Goal: Find specific page/section: Find specific page/section

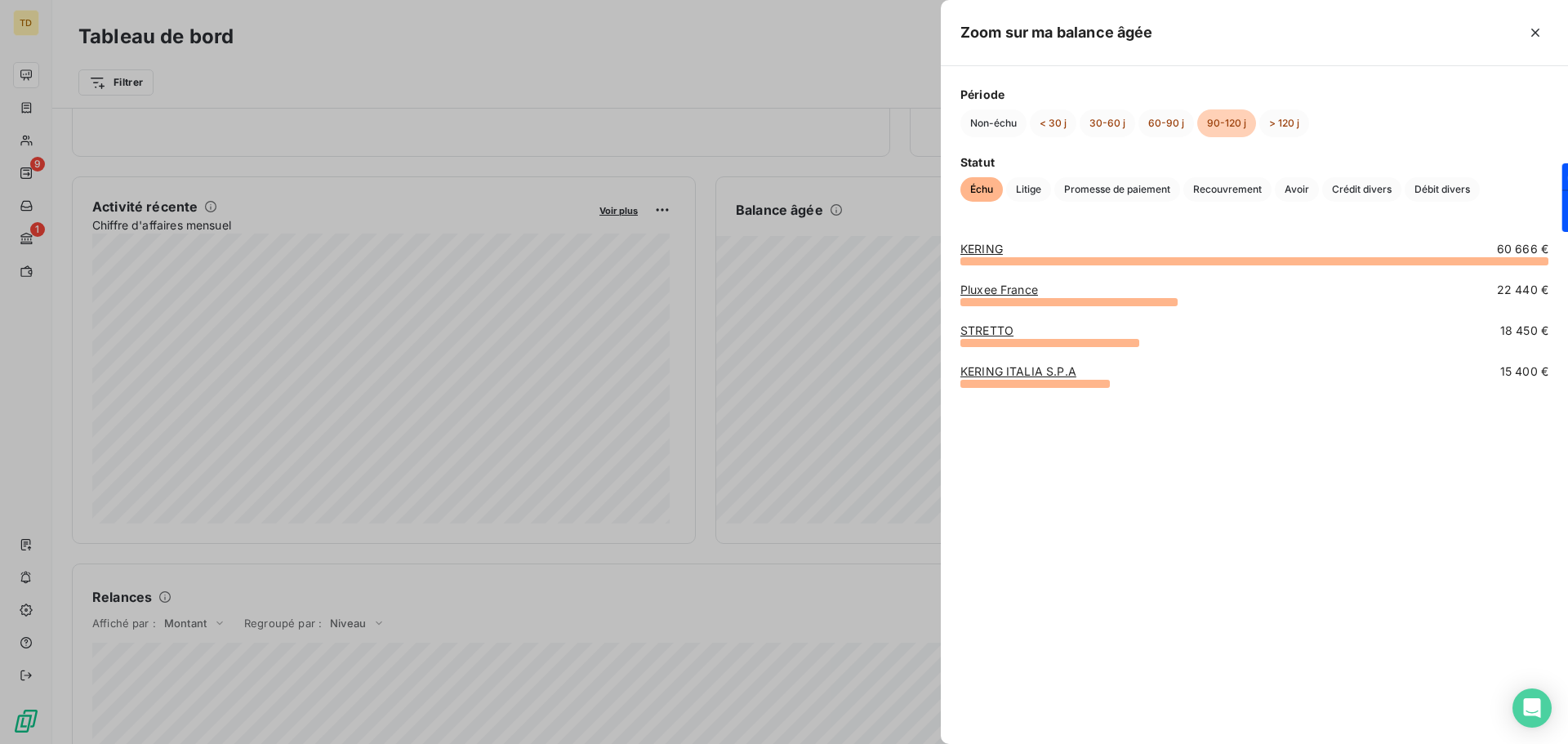
click at [611, 171] on div at bounding box center [784, 372] width 1568 height 744
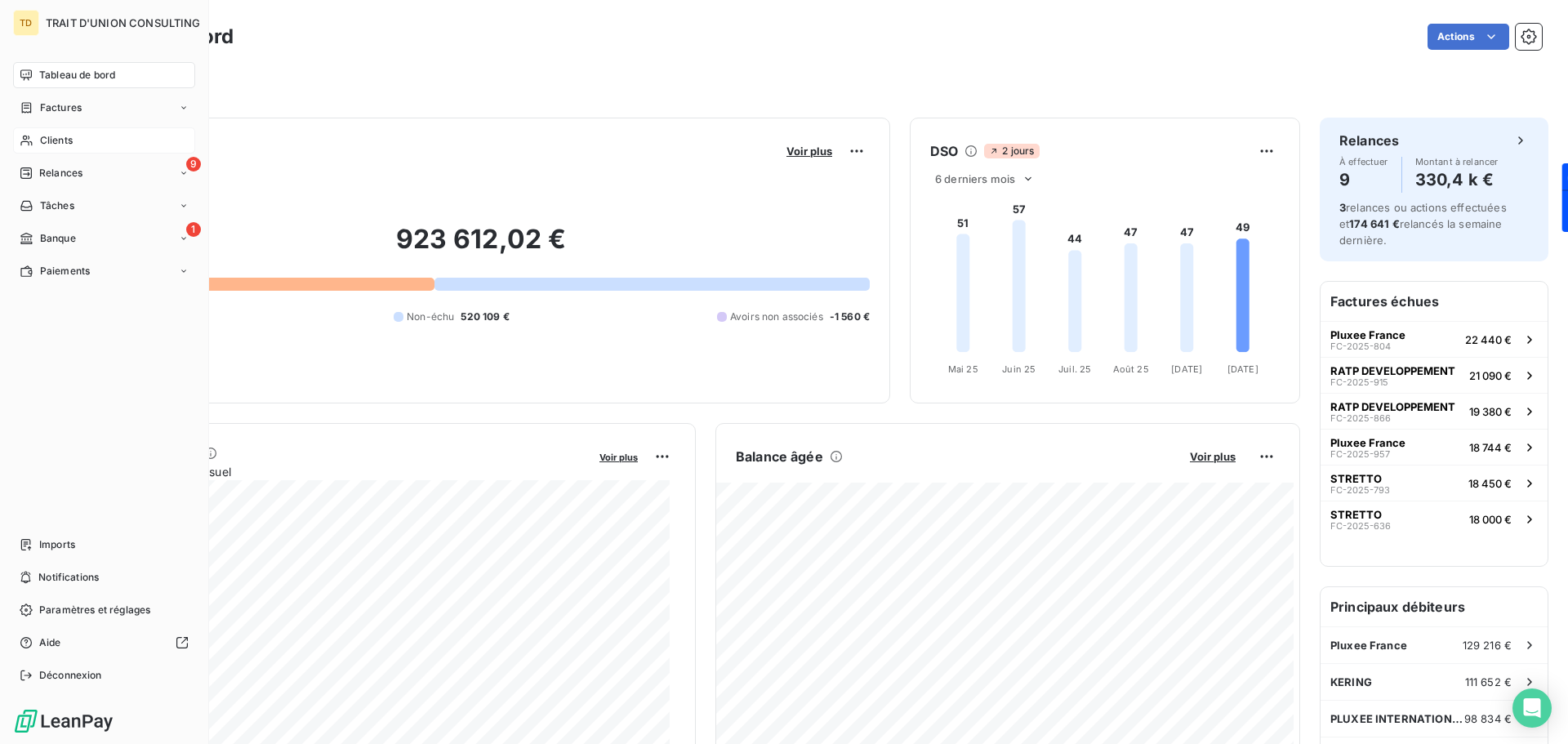
click at [78, 137] on div "Clients" at bounding box center [105, 140] width 182 height 26
click at [78, 107] on span "Factures" at bounding box center [61, 107] width 42 height 14
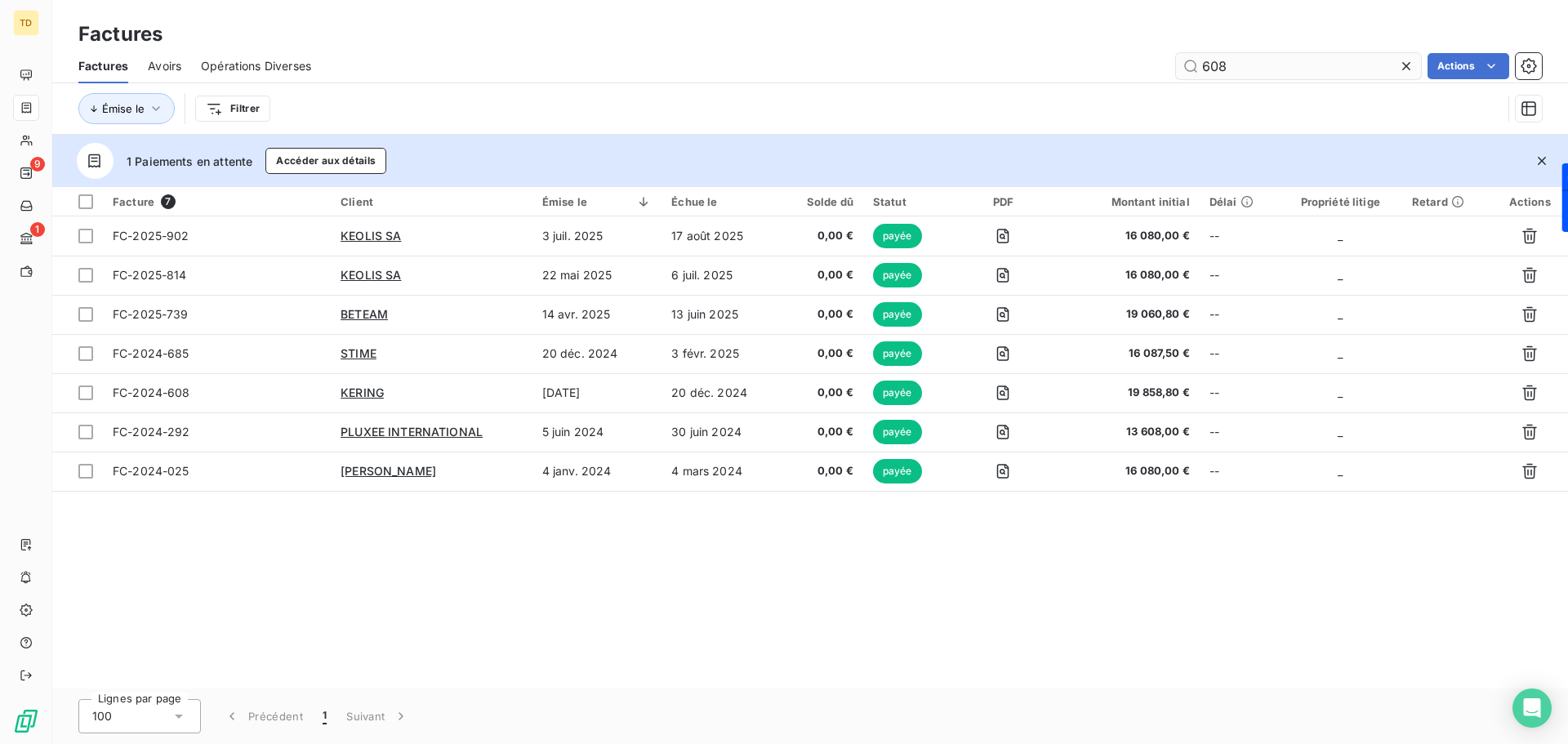
click at [1408, 68] on icon at bounding box center [1406, 66] width 16 height 16
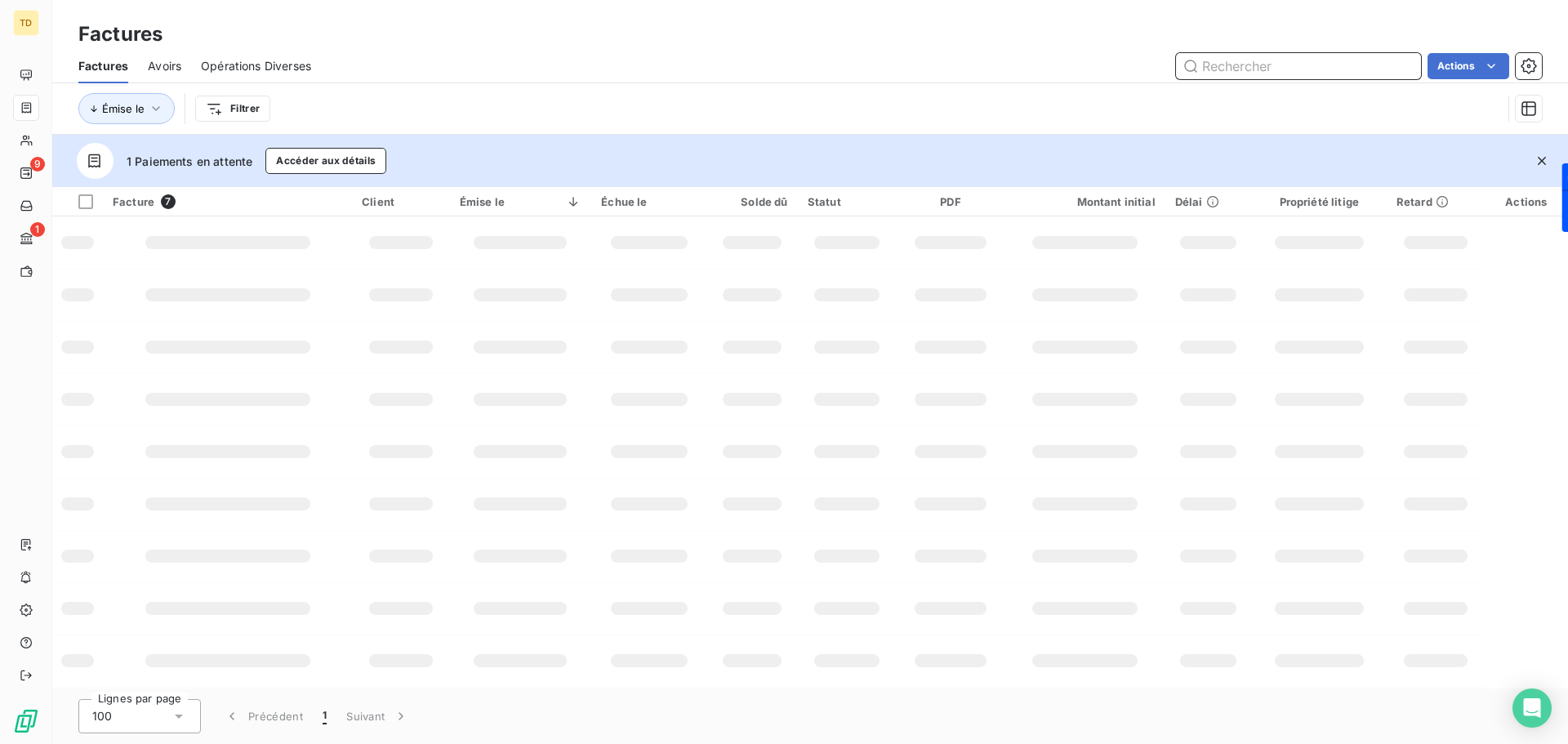
click at [1262, 66] on input "text" at bounding box center [1299, 65] width 245 height 26
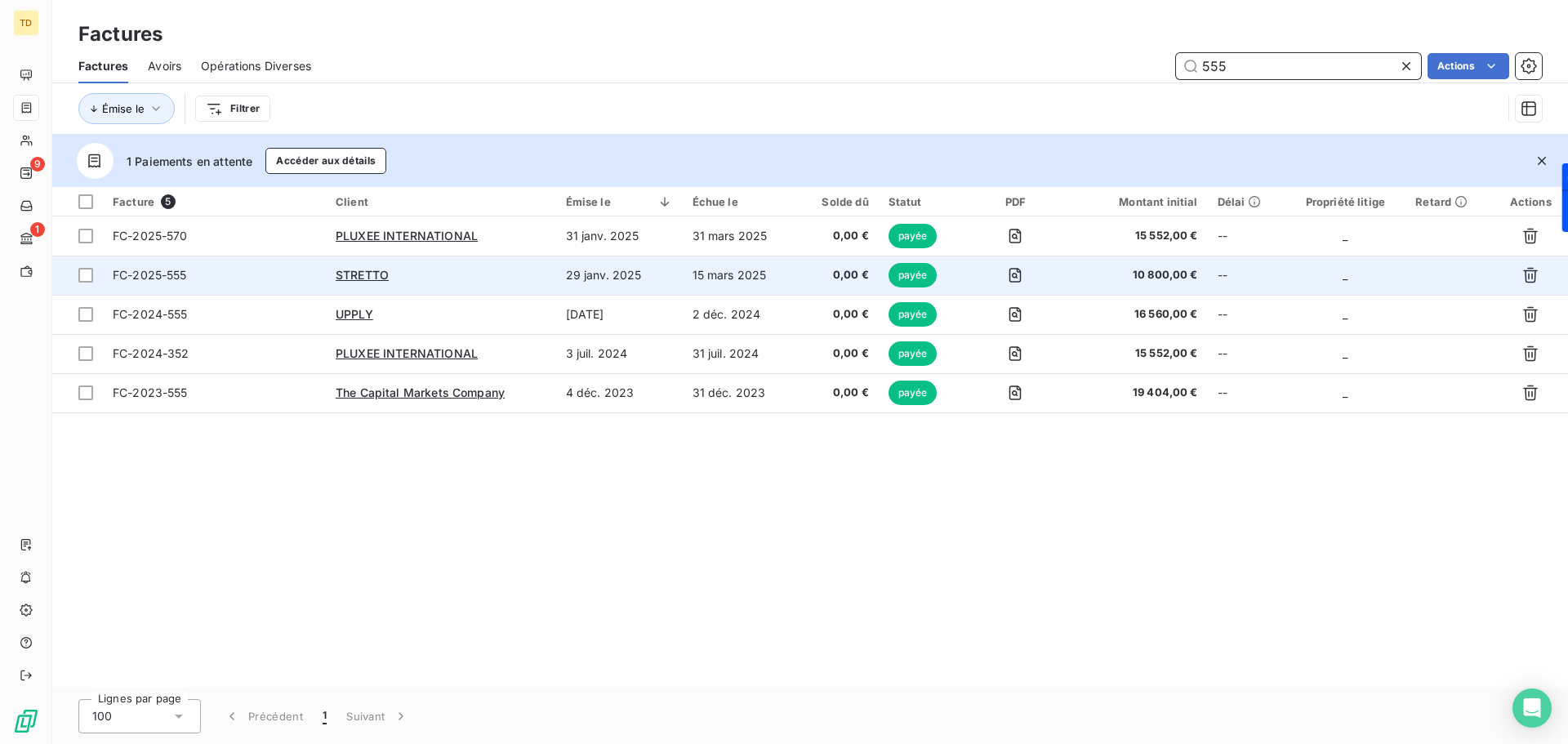
type input "555"
click at [478, 271] on div "STRETTO" at bounding box center [442, 275] width 211 height 16
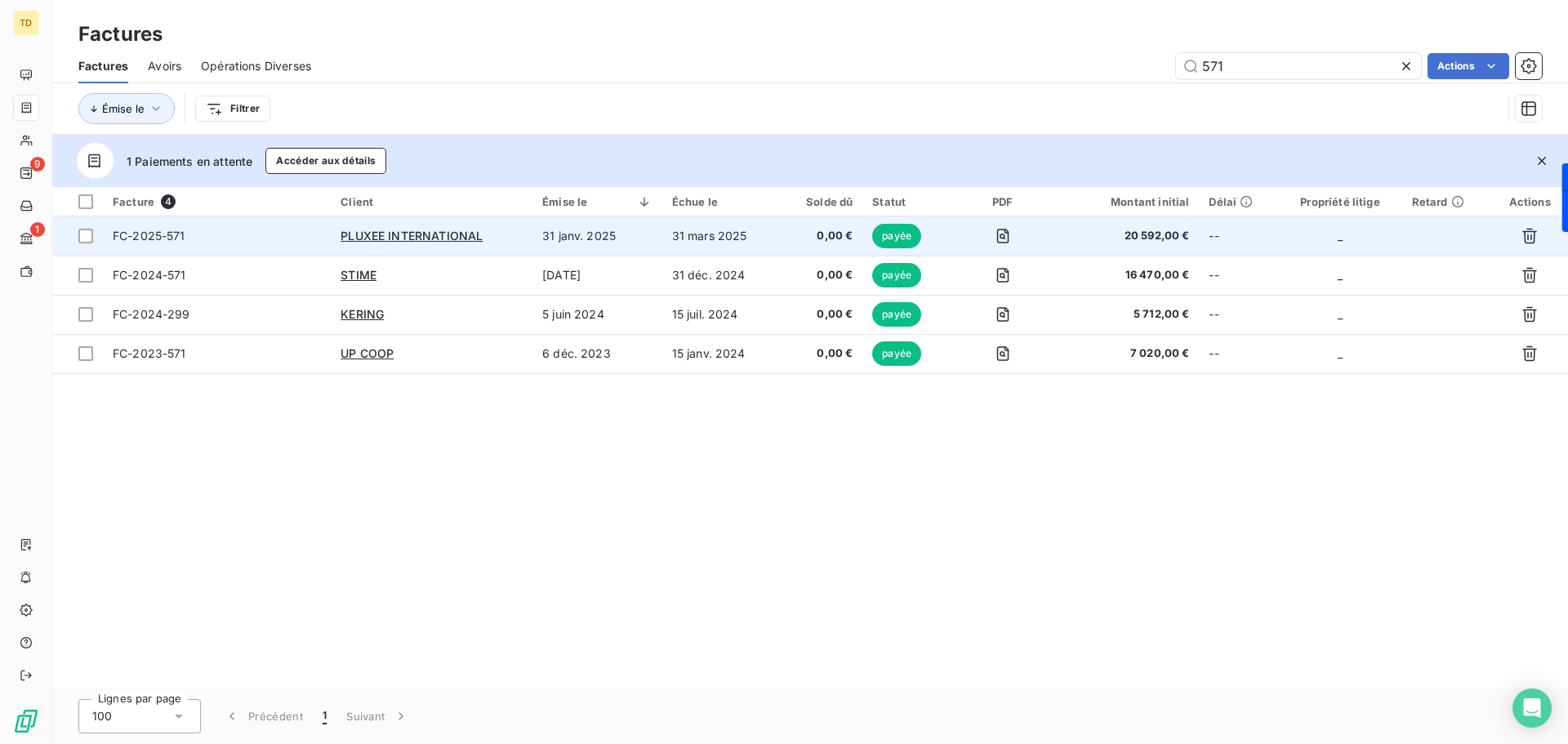
type input "571"
click at [506, 232] on div "PLUXEE INTERNATIONAL" at bounding box center [432, 236] width 182 height 16
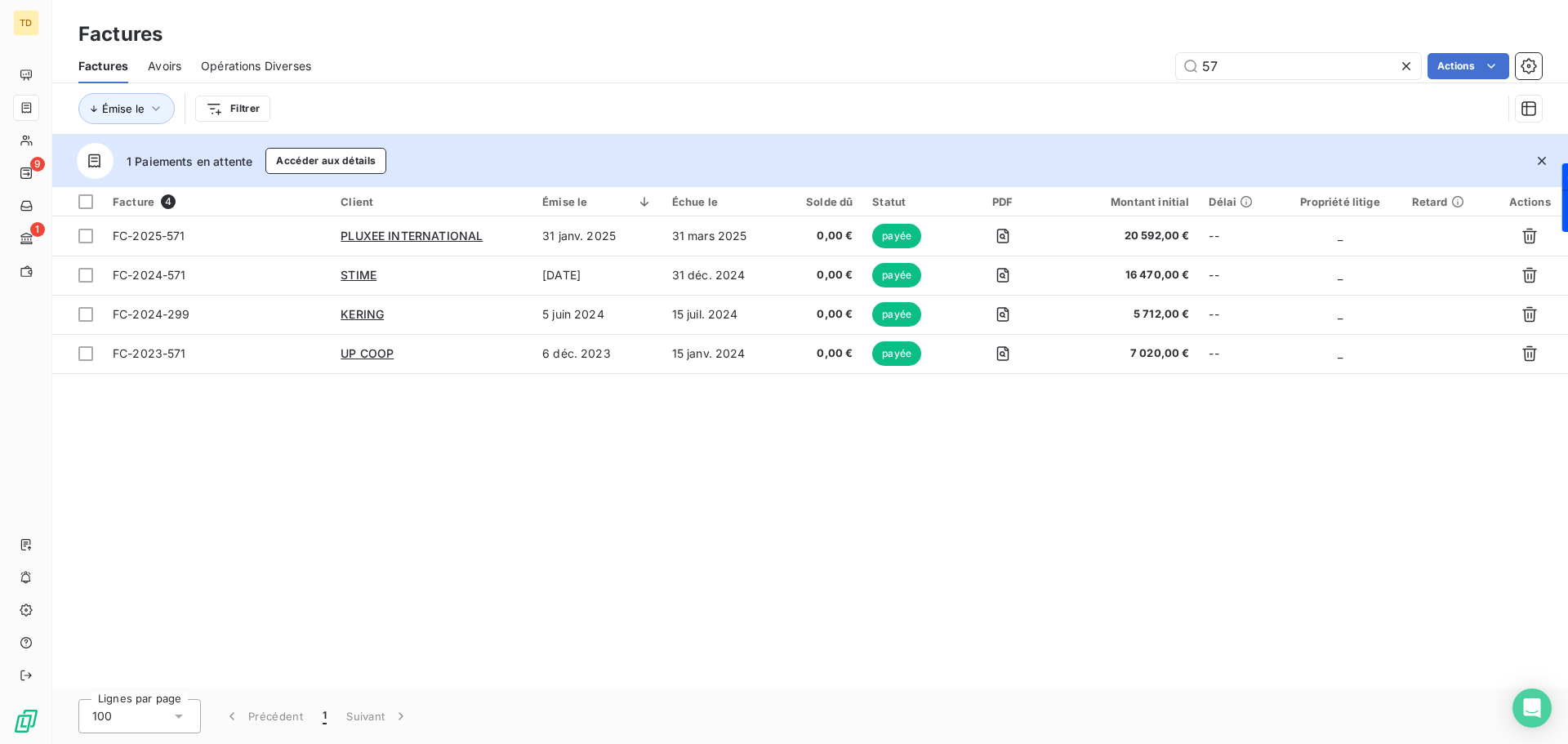
type input "5"
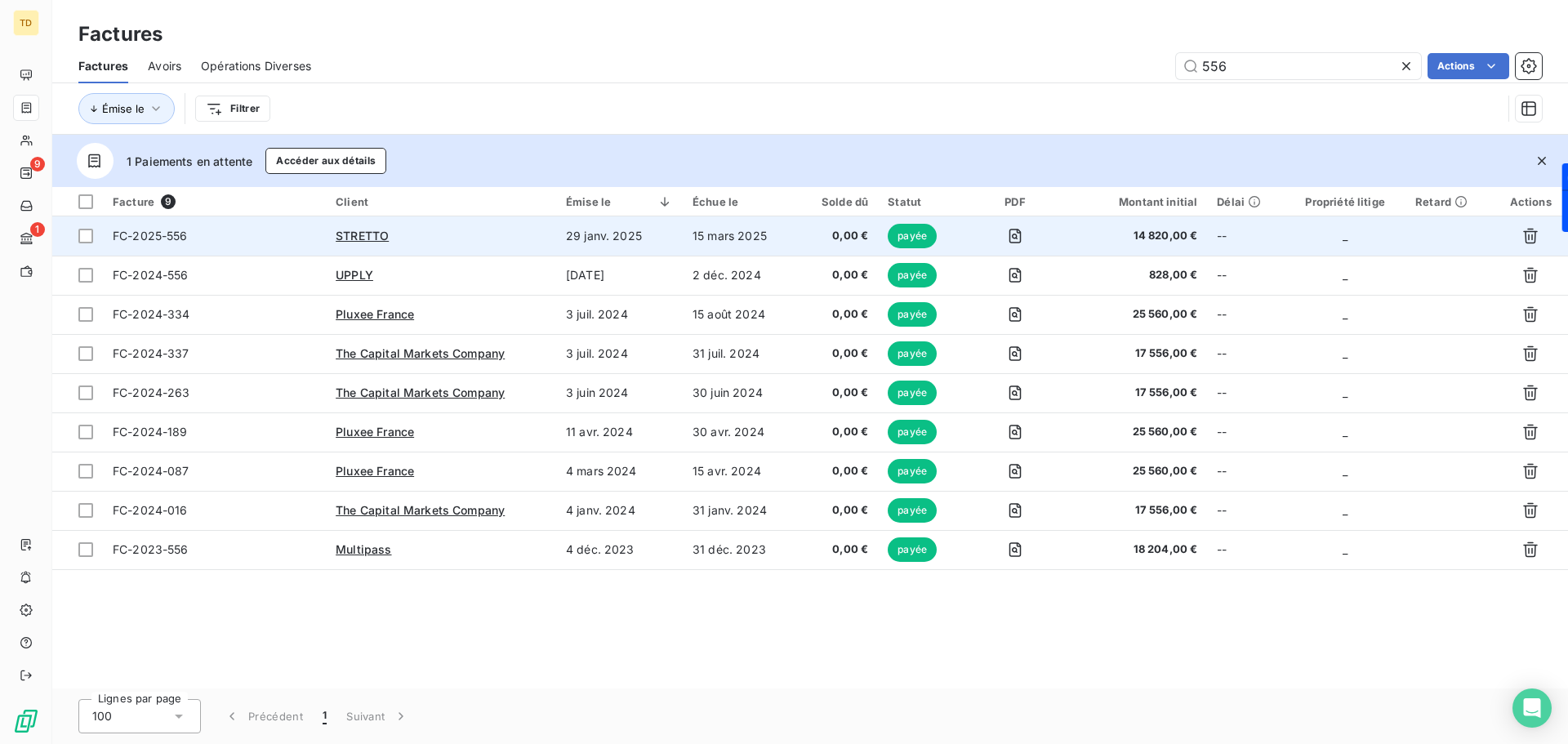
type input "556"
click at [528, 230] on div "STRETTO" at bounding box center [442, 236] width 211 height 16
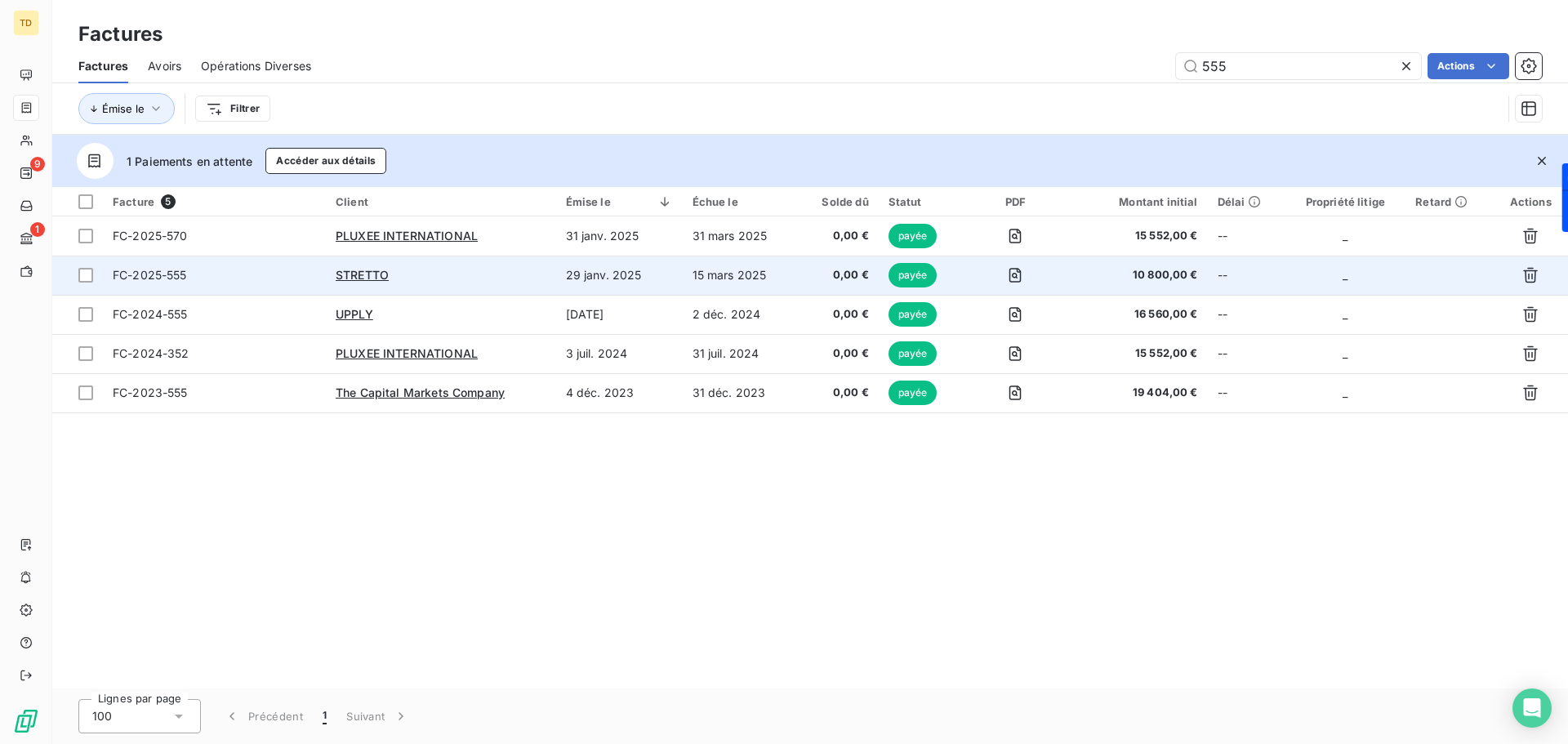
type input "555"
click at [506, 269] on div "STRETTO" at bounding box center [442, 275] width 211 height 16
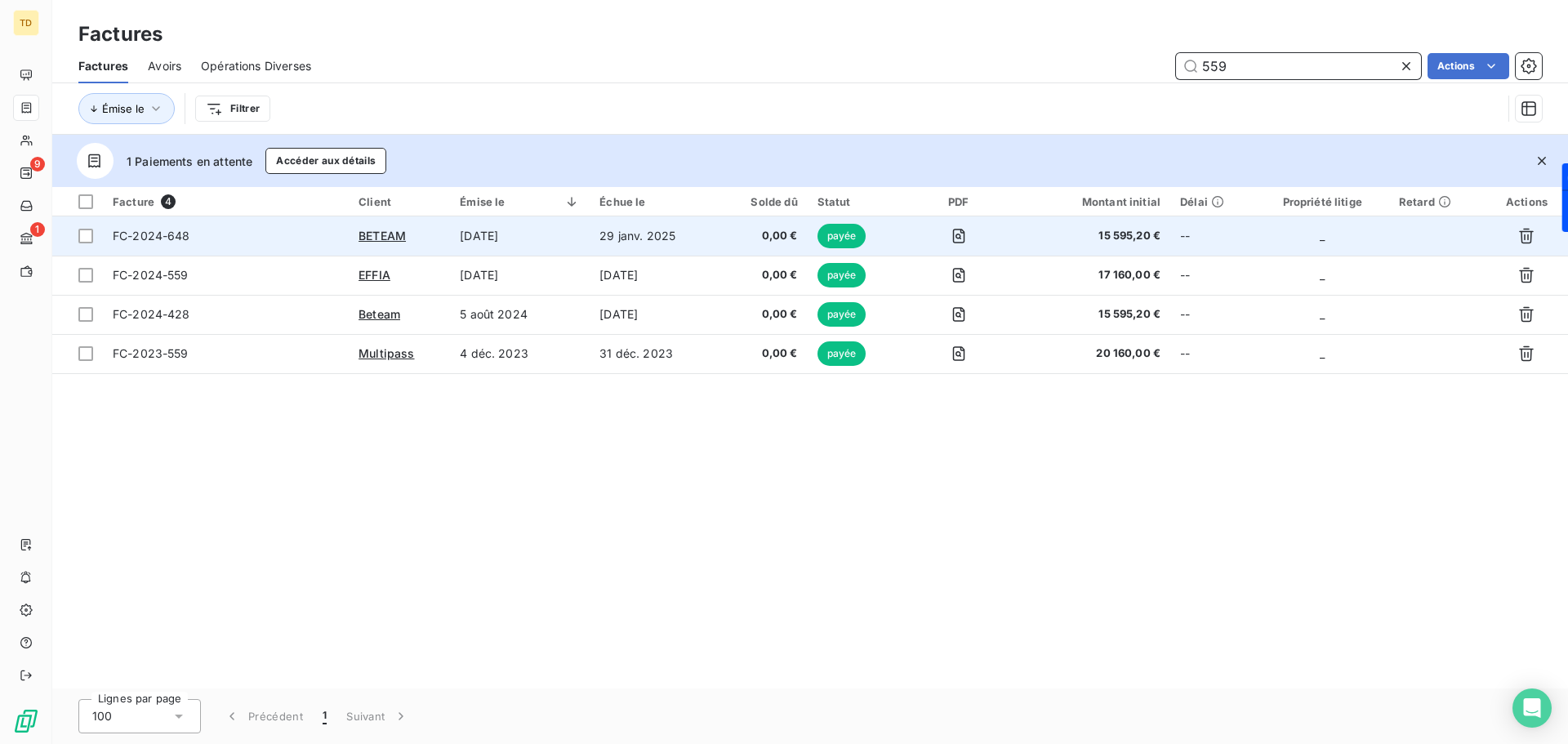
type input "559"
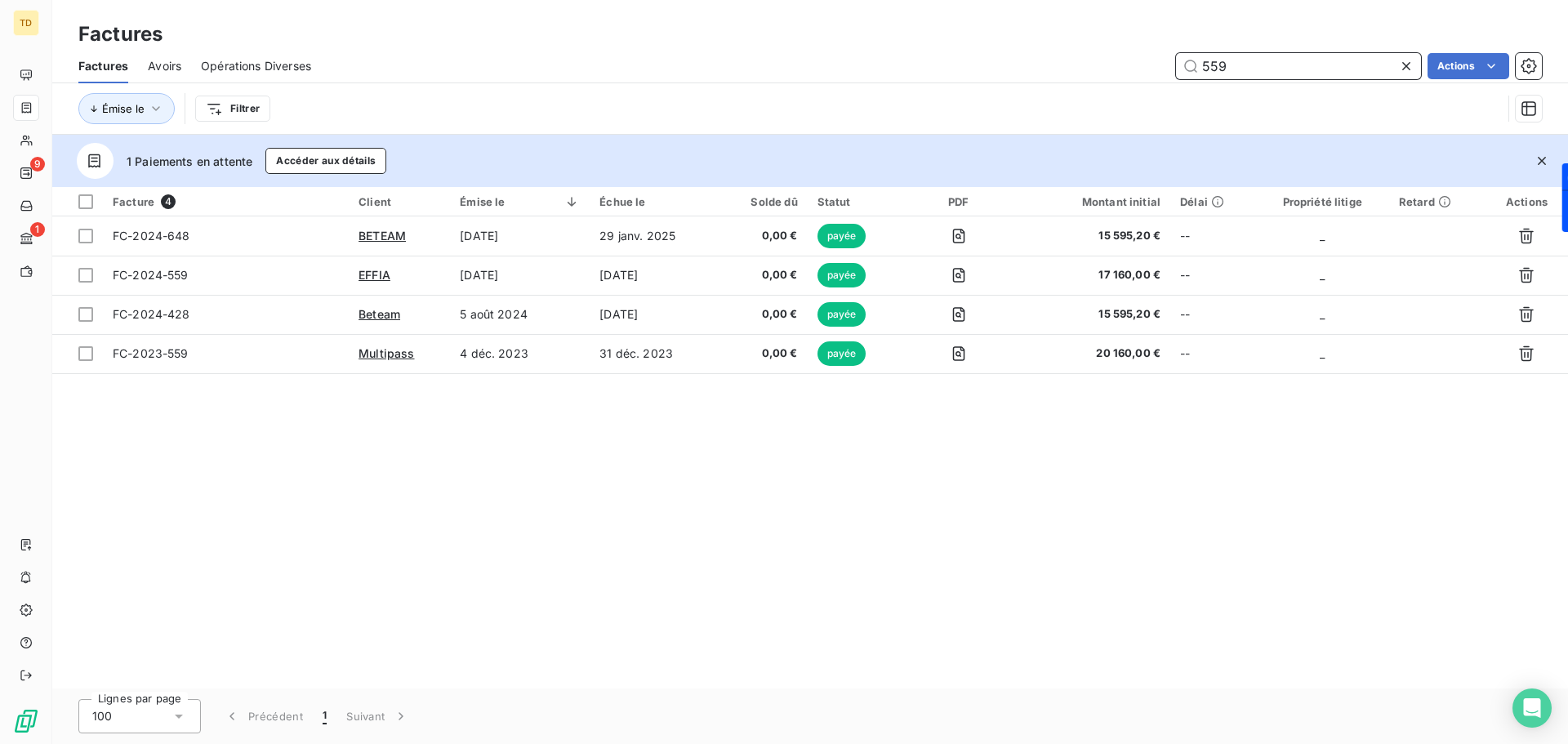
click at [172, 72] on span "Avoirs" at bounding box center [164, 66] width 33 height 16
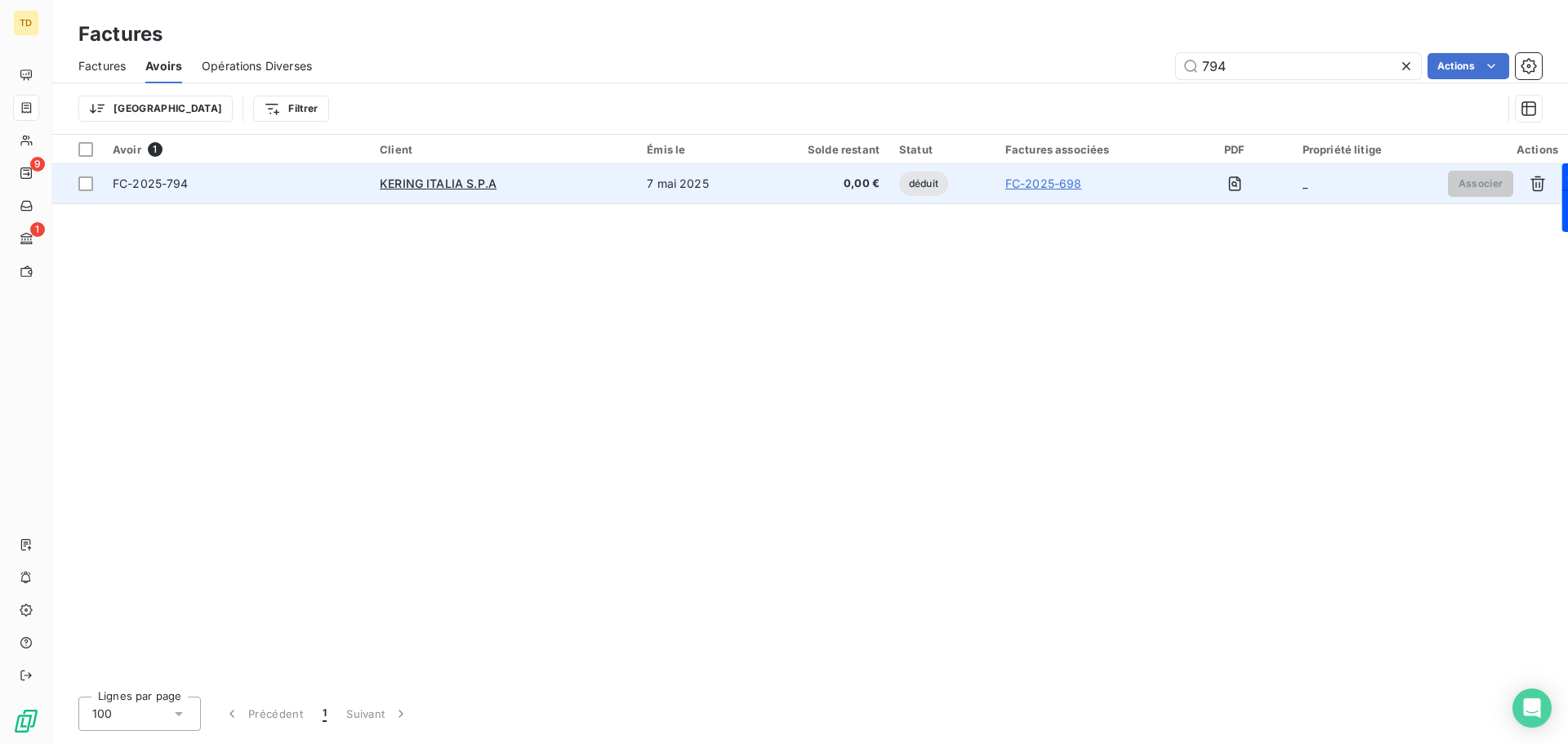
click at [314, 179] on div "FC-2025-794" at bounding box center [236, 183] width 248 height 16
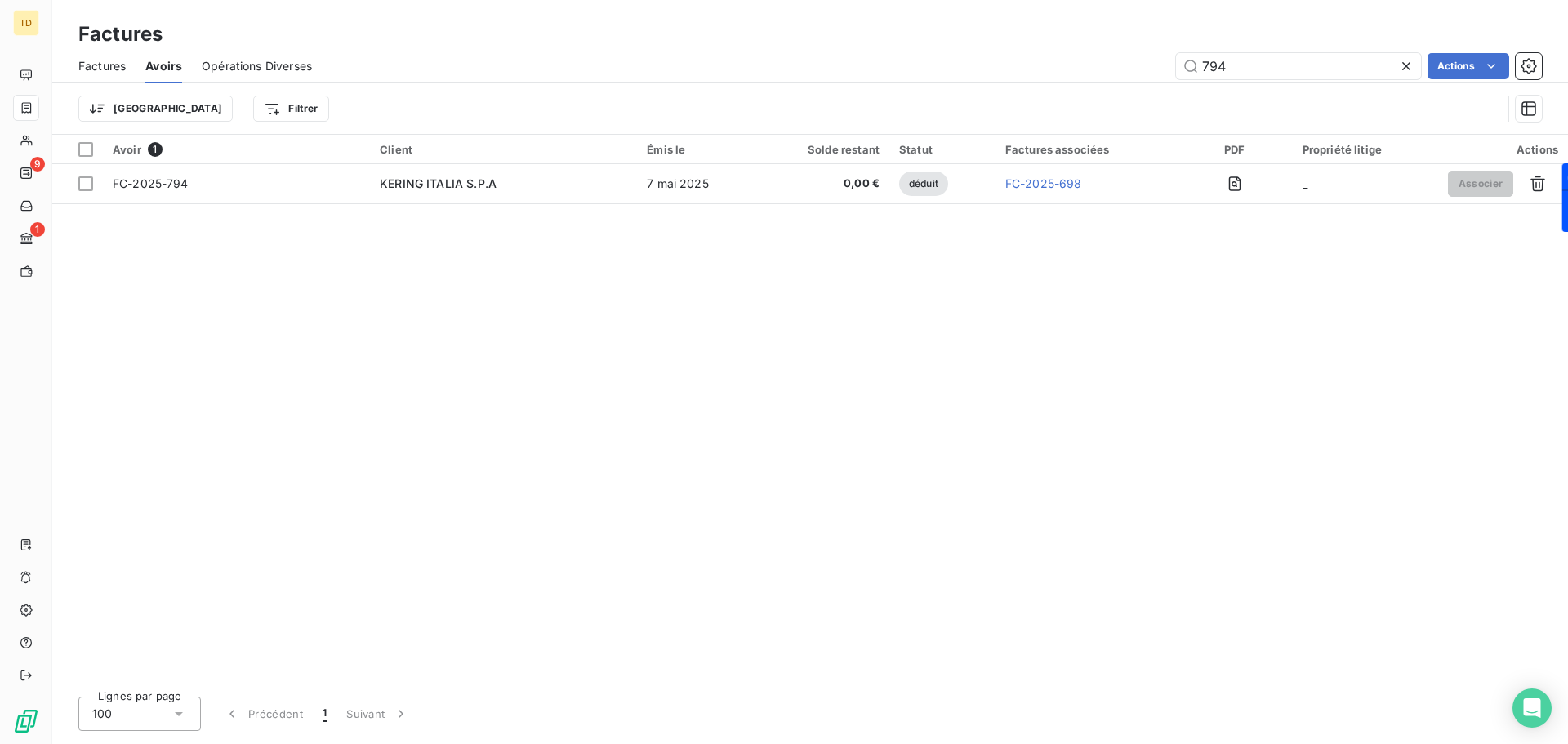
drag, startPoint x: 1225, startPoint y: 68, endPoint x: 1174, endPoint y: 68, distance: 51.0
click at [1174, 68] on div "794 Actions" at bounding box center [937, 65] width 1210 height 26
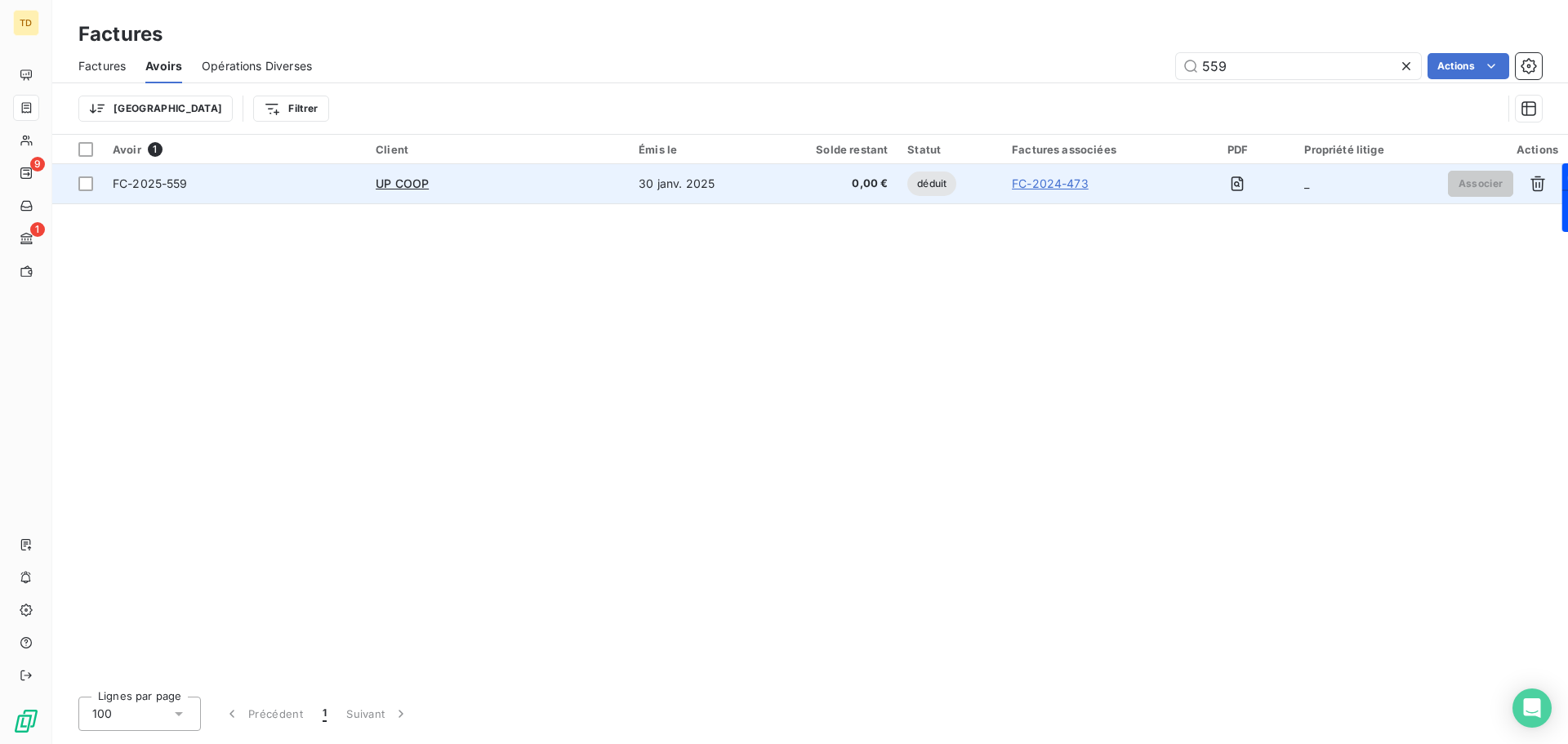
type input "559"
click at [303, 178] on div "FC-2025-559" at bounding box center [234, 183] width 243 height 16
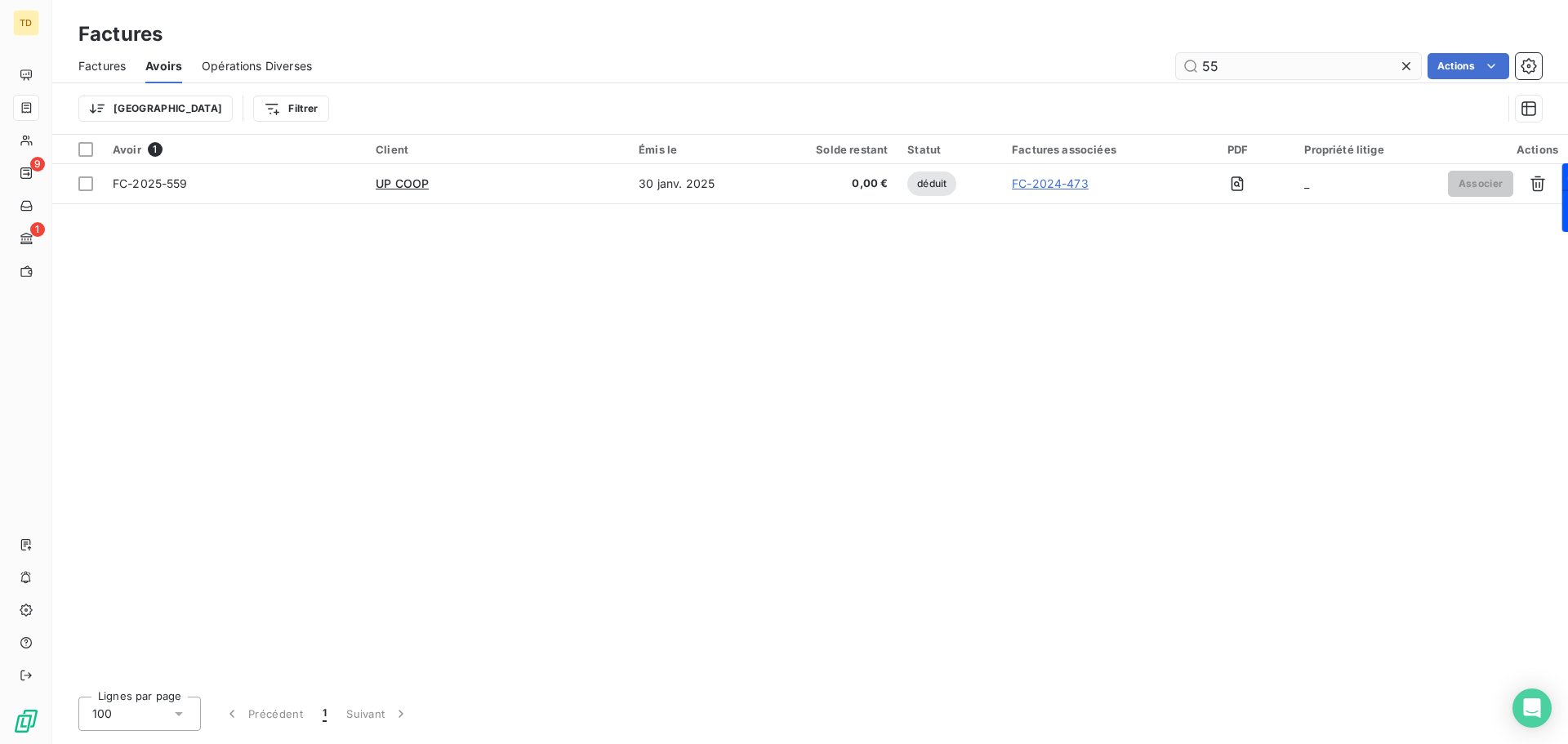
type input "558"
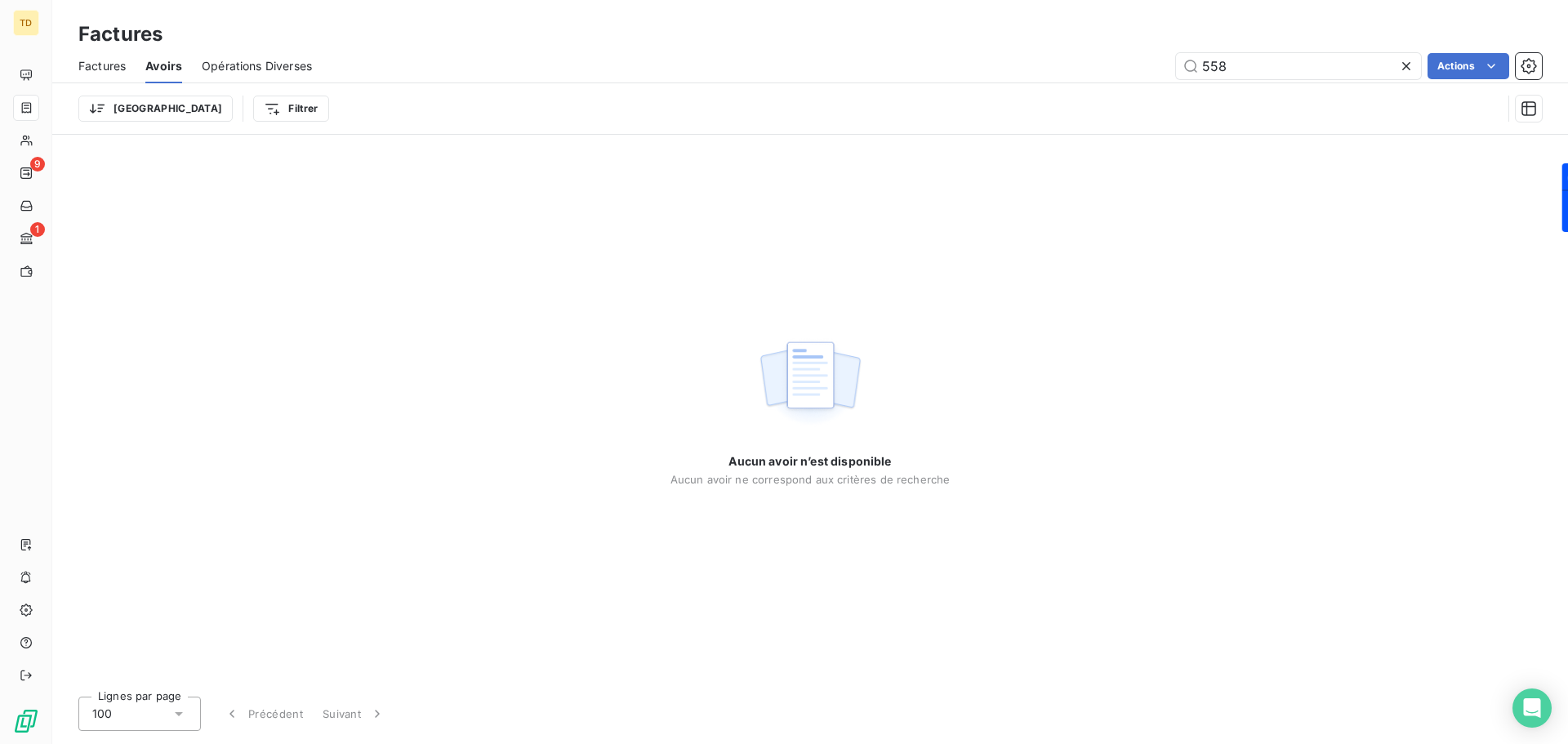
click at [96, 60] on span "Factures" at bounding box center [102, 66] width 47 height 16
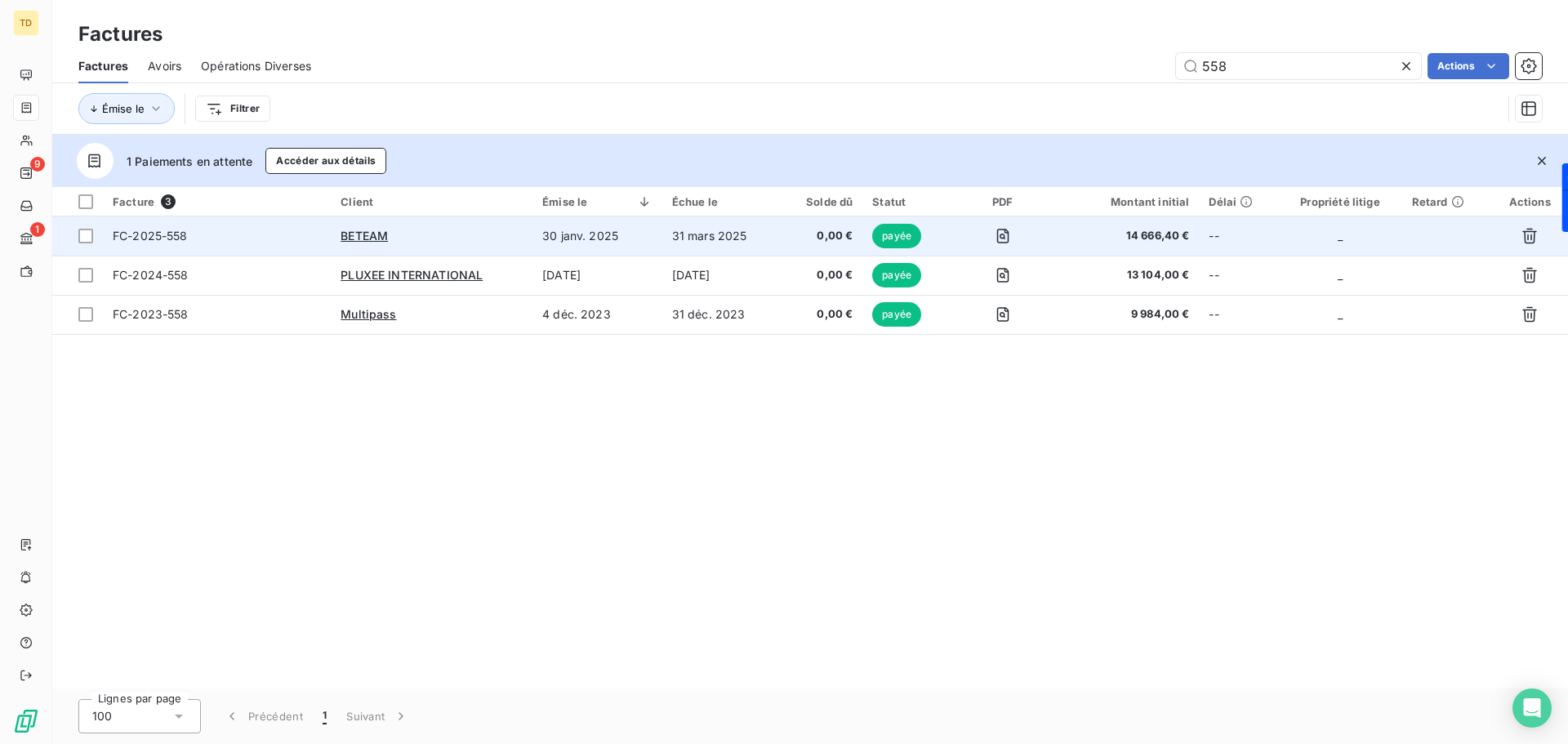
type input "558"
click at [469, 224] on td "BETEAM" at bounding box center [432, 236] width 202 height 39
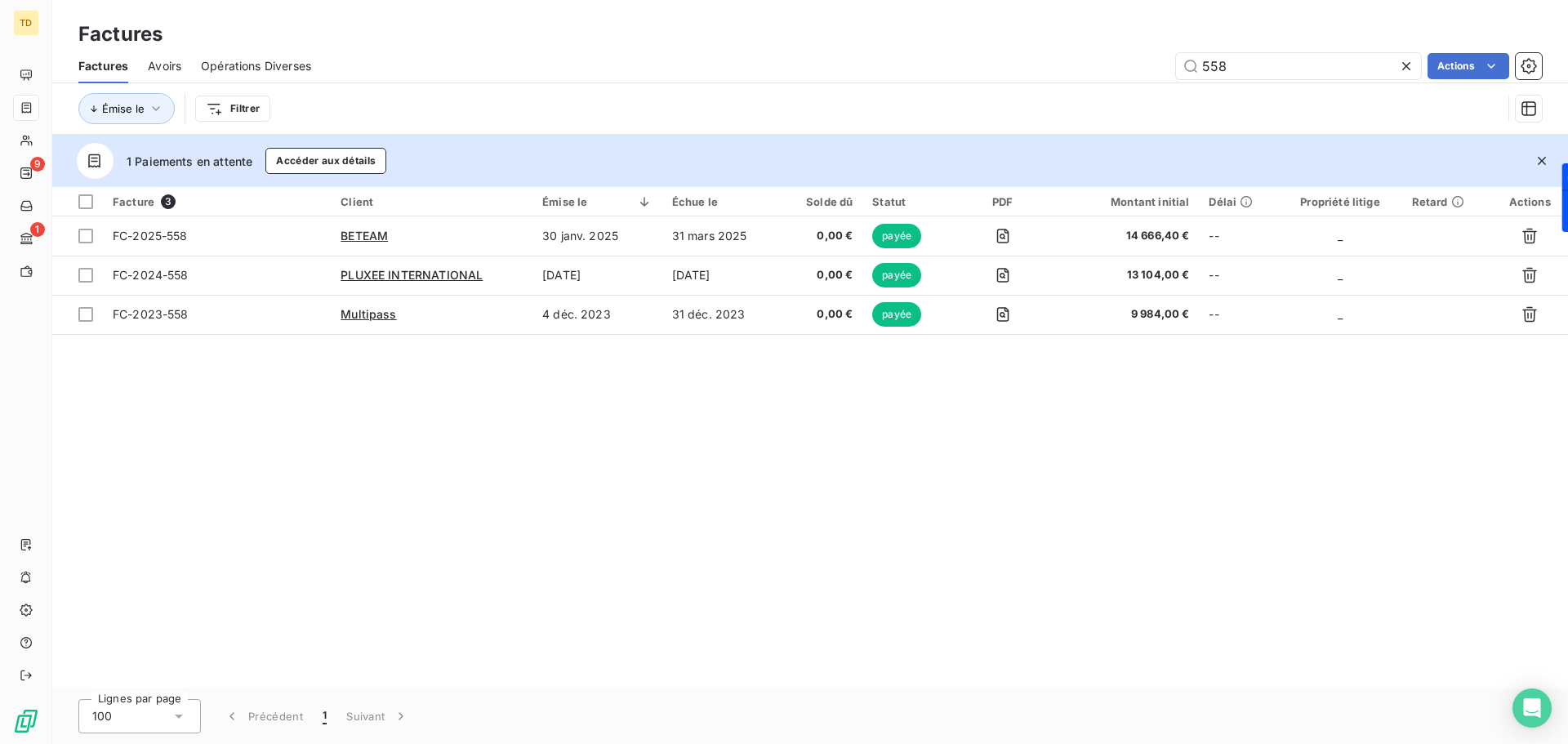
drag, startPoint x: 157, startPoint y: 64, endPoint x: 301, endPoint y: 73, distance: 144.3
click at [158, 64] on span "Avoirs" at bounding box center [164, 66] width 33 height 16
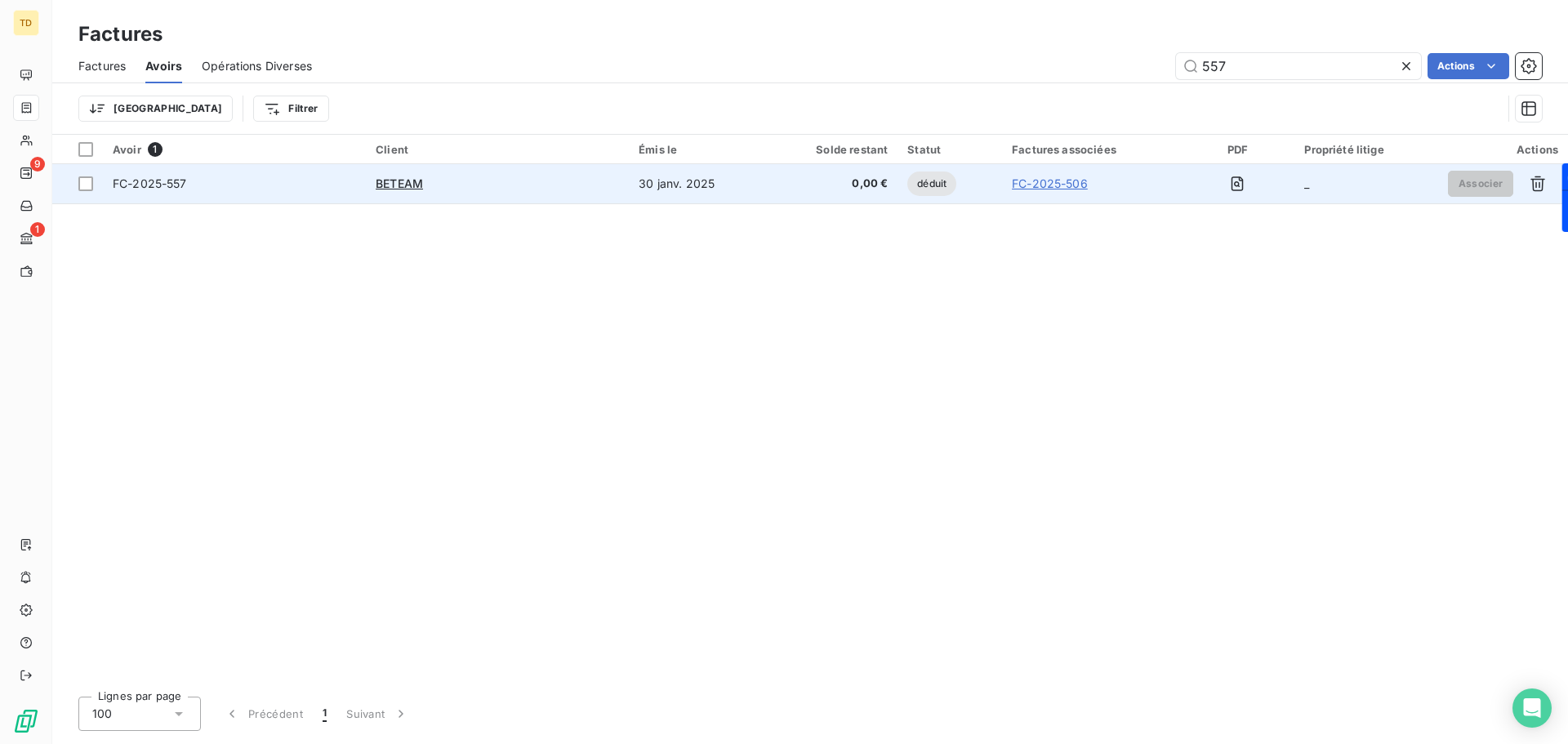
type input "557"
click at [555, 190] on div "BETEAM" at bounding box center [497, 183] width 243 height 16
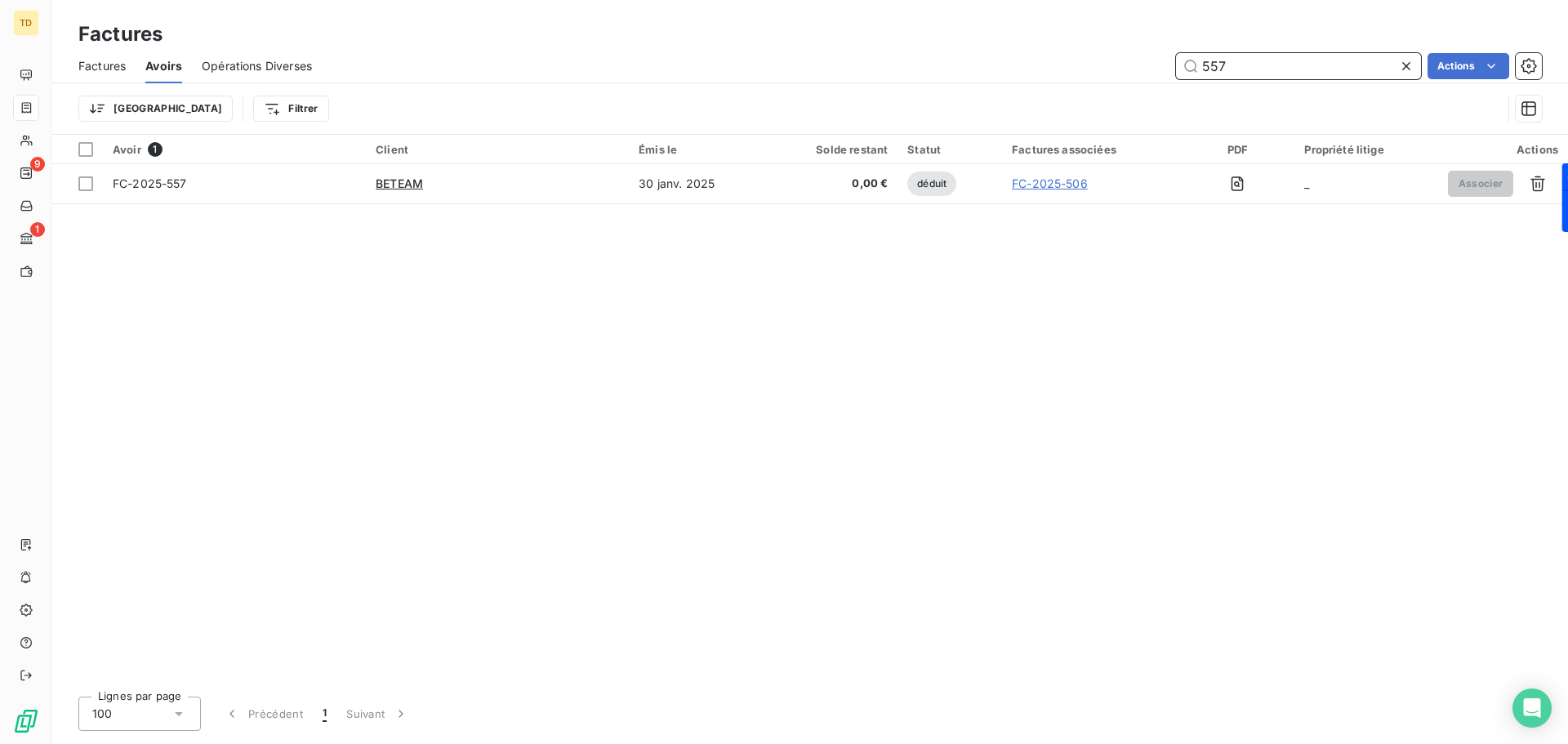
drag, startPoint x: 105, startPoint y: 65, endPoint x: 270, endPoint y: 68, distance: 165.0
click at [105, 64] on span "Factures" at bounding box center [102, 66] width 47 height 16
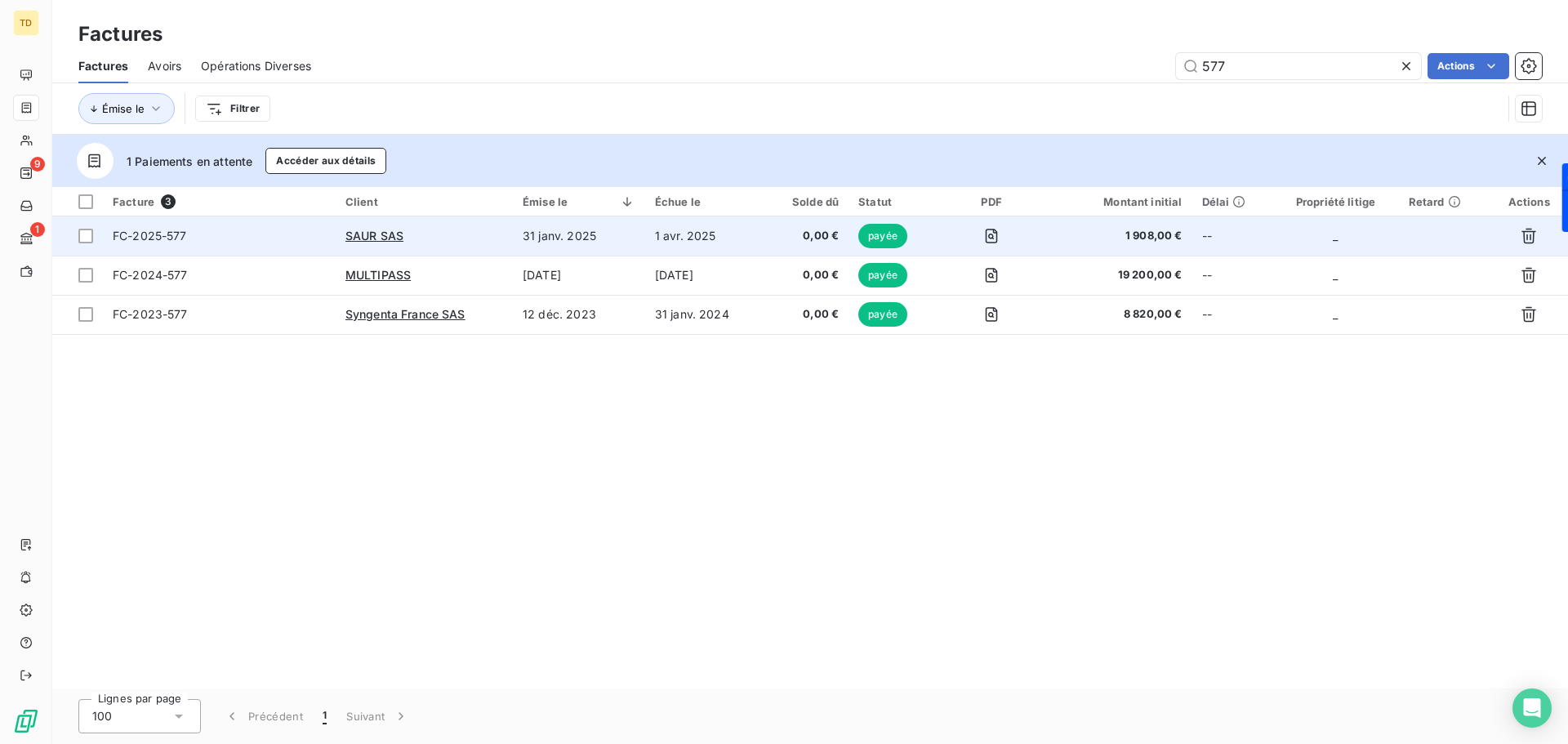
type input "577"
click at [454, 234] on div "SAUR SAS" at bounding box center [424, 236] width 157 height 16
